Goal: Task Accomplishment & Management: Manage account settings

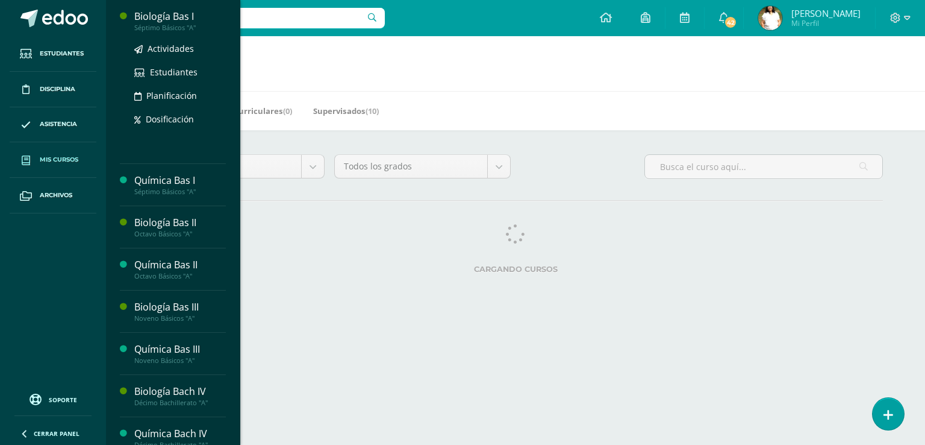
click at [199, 21] on div "Biología Bas I" at bounding box center [180, 17] width 92 height 14
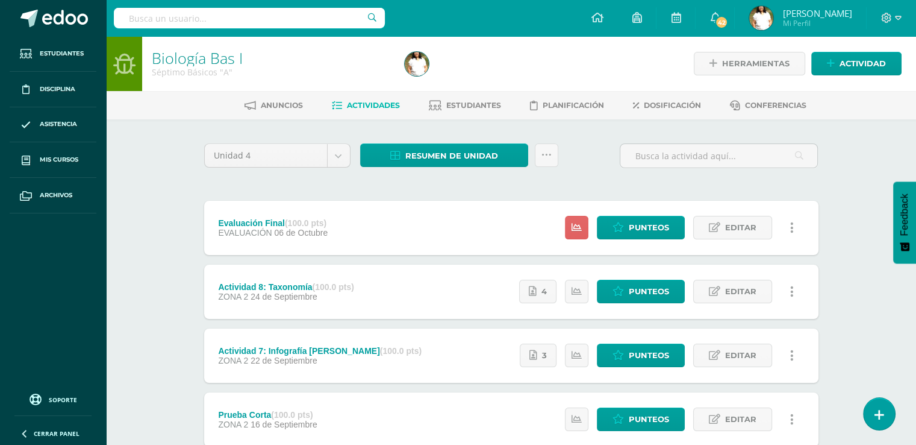
click at [469, 178] on div "Resumen de unidad Descargar como HTML Descargar como PDF Descargar como XLS Sub…" at bounding box center [459, 160] width 208 height 34
click at [466, 167] on span "Resumen de unidad" at bounding box center [451, 156] width 93 height 22
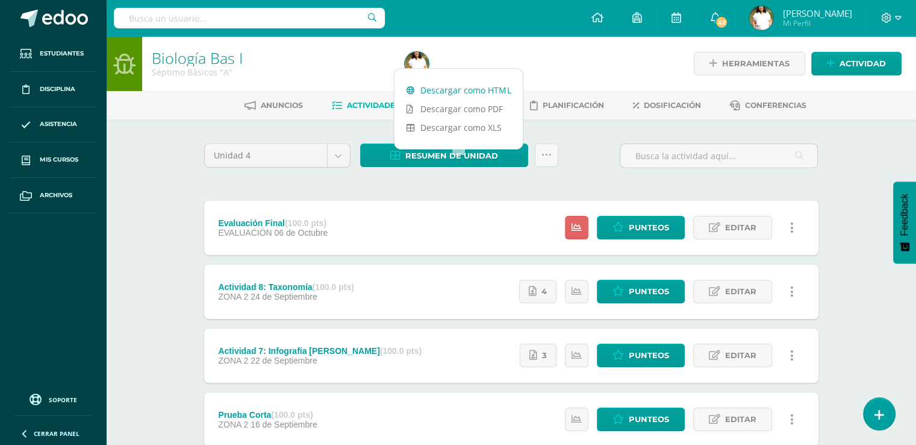
click at [450, 87] on link "Descargar como HTML" at bounding box center [459, 90] width 128 height 19
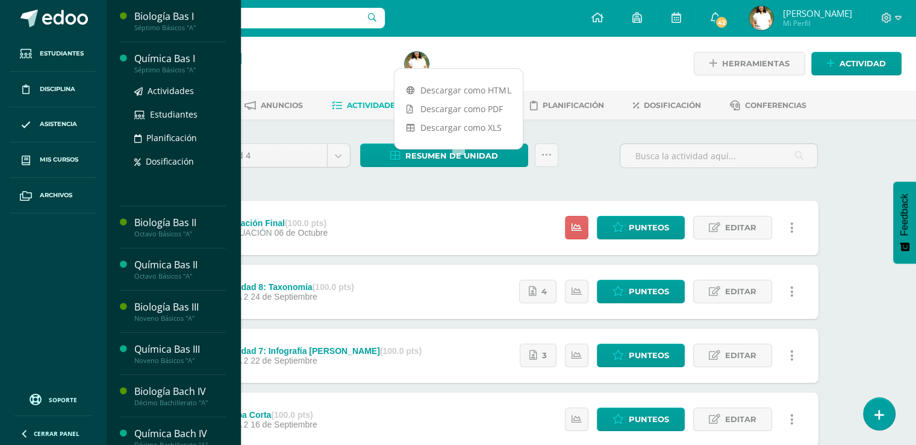
click at [217, 64] on div "Química Bas I" at bounding box center [180, 59] width 92 height 14
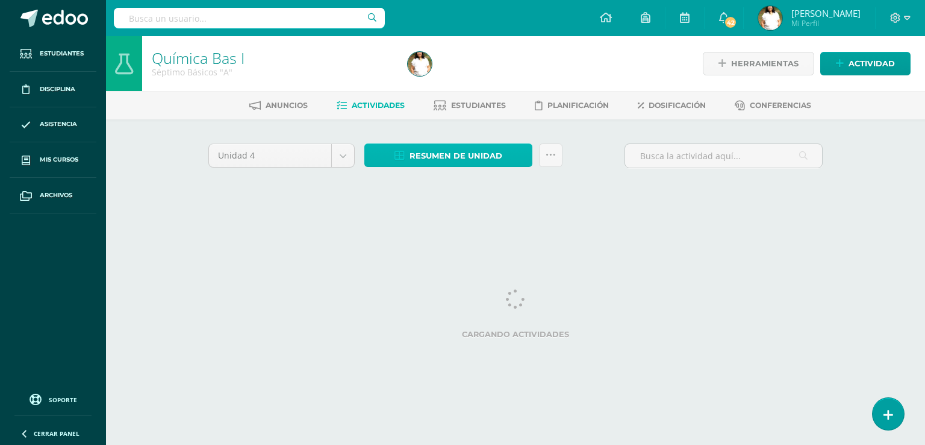
click at [443, 164] on span "Resumen de unidad" at bounding box center [456, 156] width 93 height 22
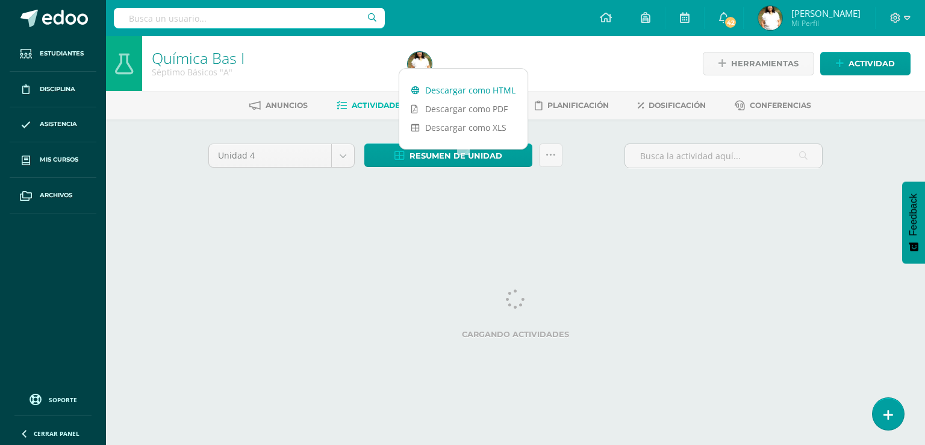
click at [450, 87] on link "Descargar como HTML" at bounding box center [463, 90] width 128 height 19
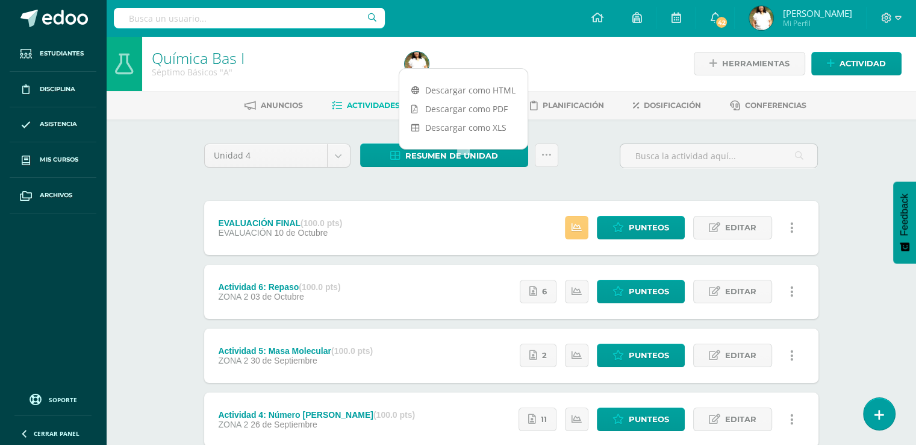
click at [180, 119] on div "Anuncios Actividades Estudiantes Planificación Dosificación Conferencias" at bounding box center [525, 105] width 839 height 28
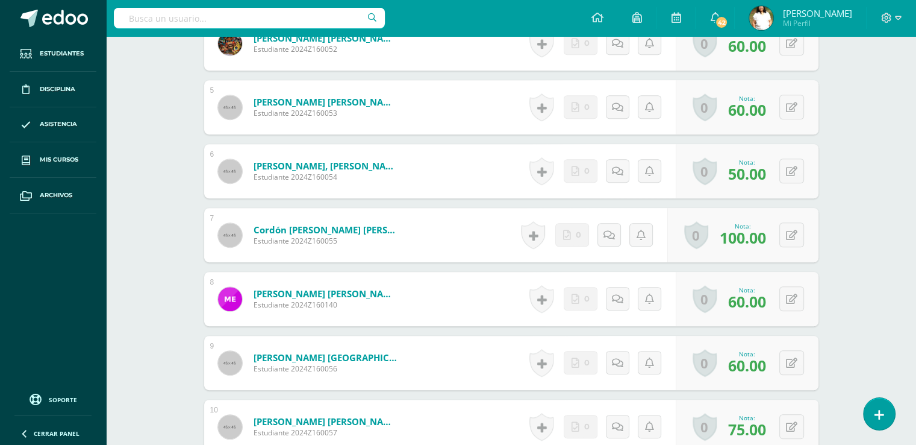
scroll to position [607, 0]
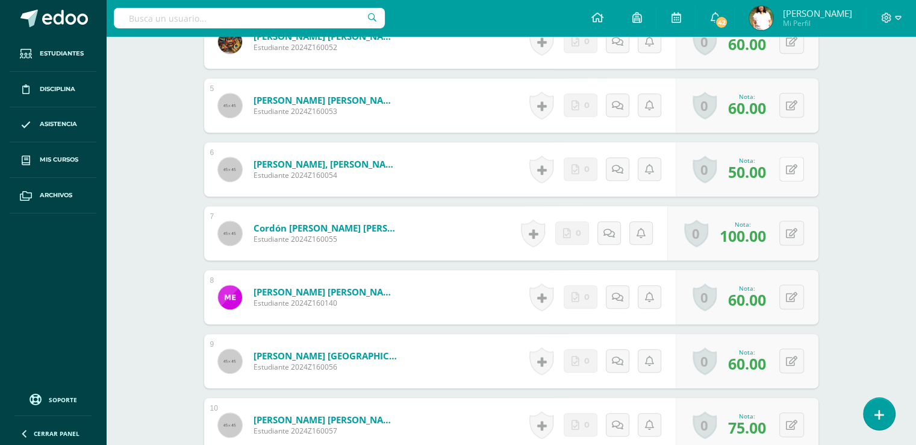
click at [799, 181] on button at bounding box center [792, 169] width 25 height 25
type input "70"
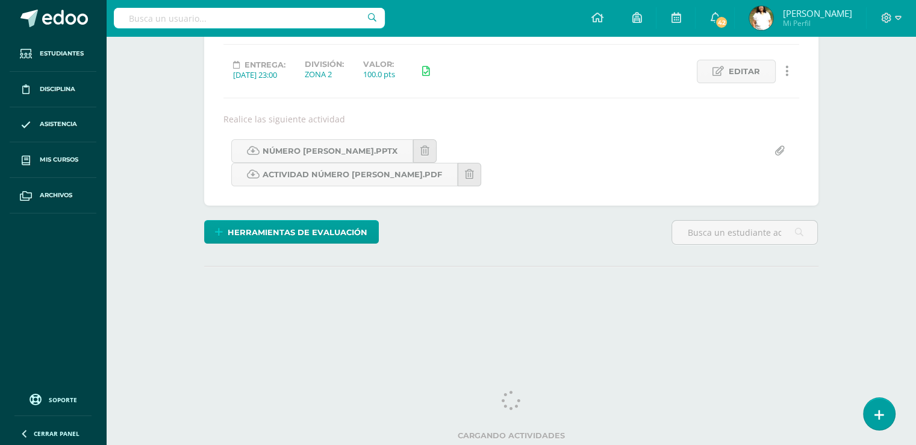
scroll to position [233, 0]
click at [916, 280] on html "Estudiantes Disciplina Asistencia Mis cursos Archivos Soporte Ayuda Reportar un…" at bounding box center [458, 104] width 916 height 512
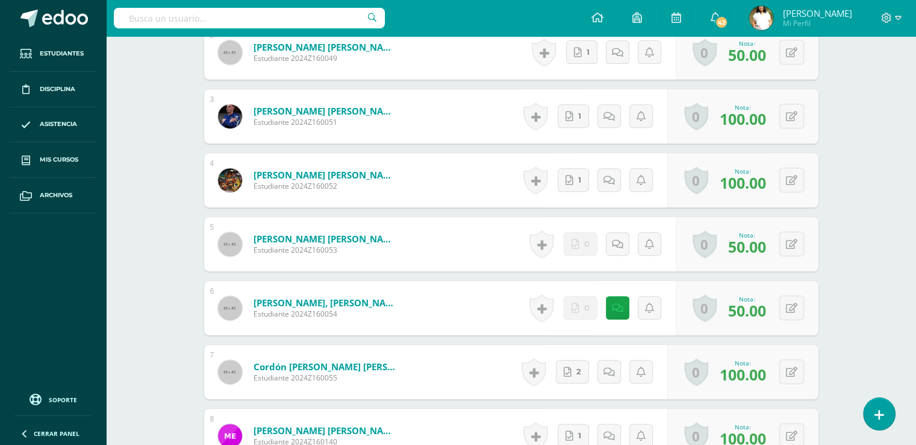
scroll to position [493, 0]
click at [621, 313] on icon at bounding box center [617, 307] width 11 height 10
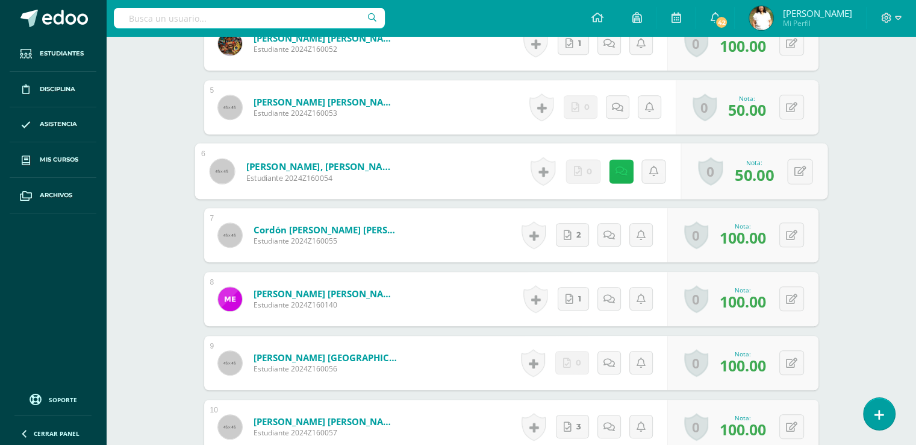
scroll to position [684, 0]
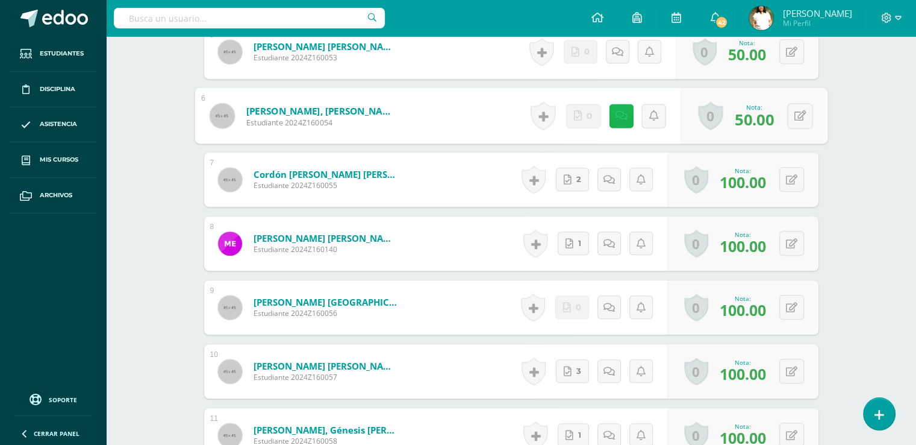
click at [623, 128] on link at bounding box center [621, 116] width 24 height 24
click at [806, 120] on icon at bounding box center [800, 115] width 12 height 10
type input "70"
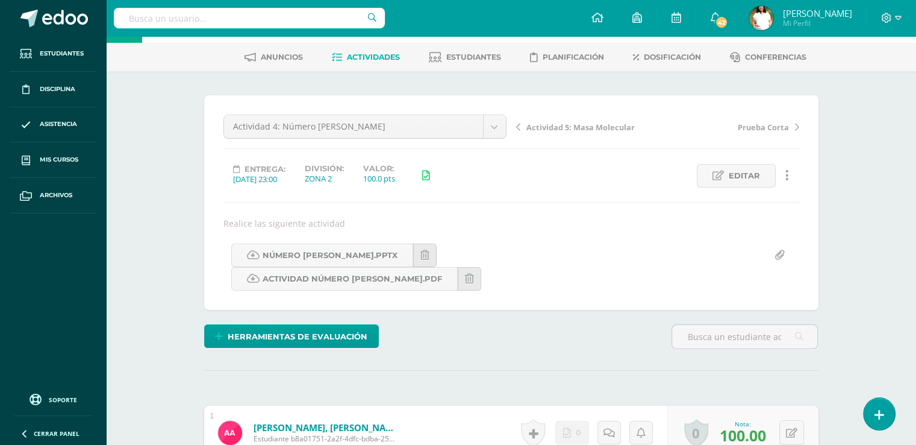
scroll to position [46, 0]
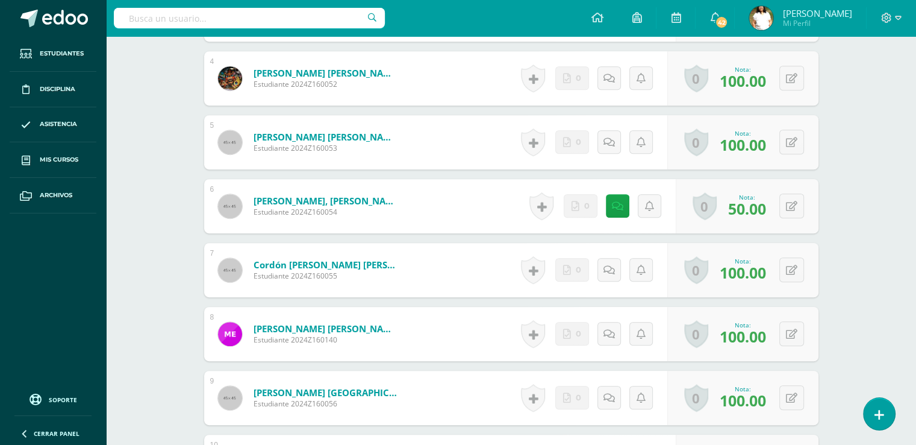
scroll to position [587, 0]
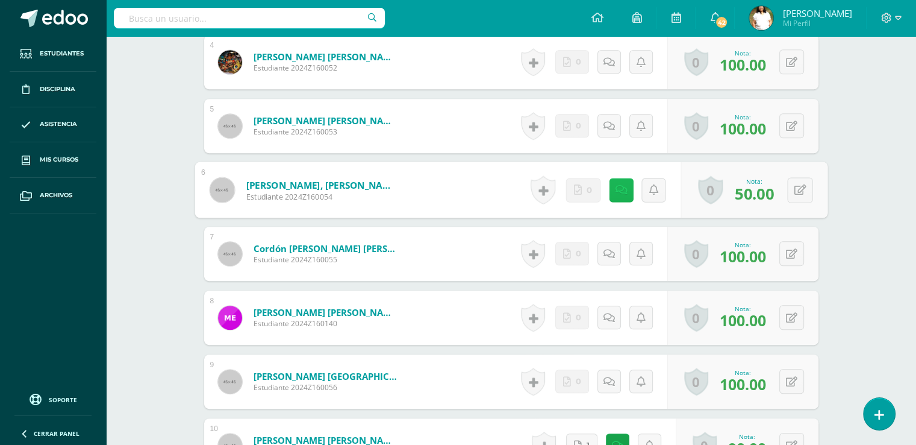
click at [617, 202] on link at bounding box center [621, 190] width 24 height 24
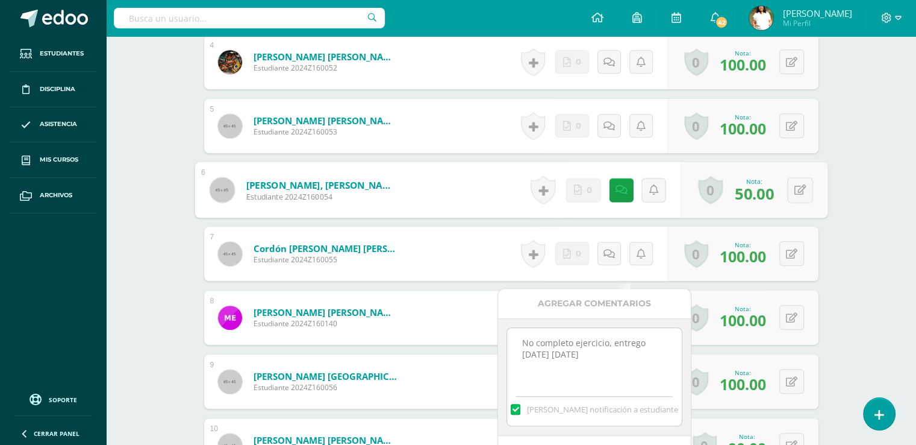
click at [778, 203] on div "Nota: 50.00" at bounding box center [754, 190] width 49 height 27
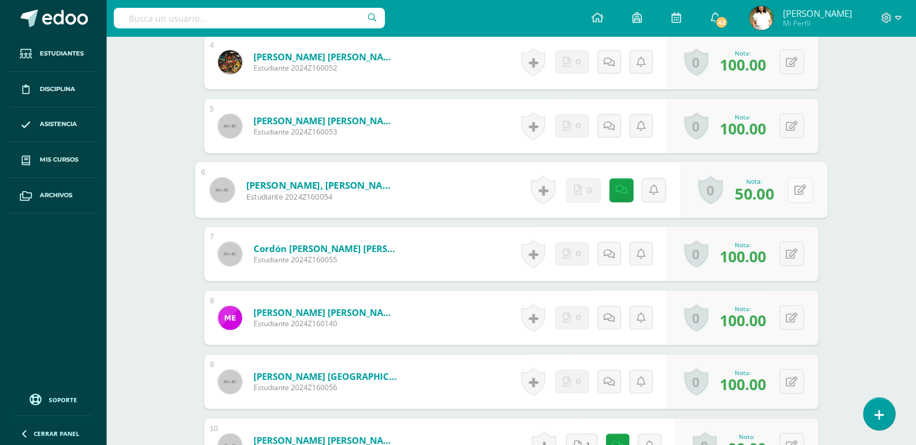
click at [805, 202] on button at bounding box center [799, 189] width 25 height 25
type input "70"
